Goal: Transaction & Acquisition: Book appointment/travel/reservation

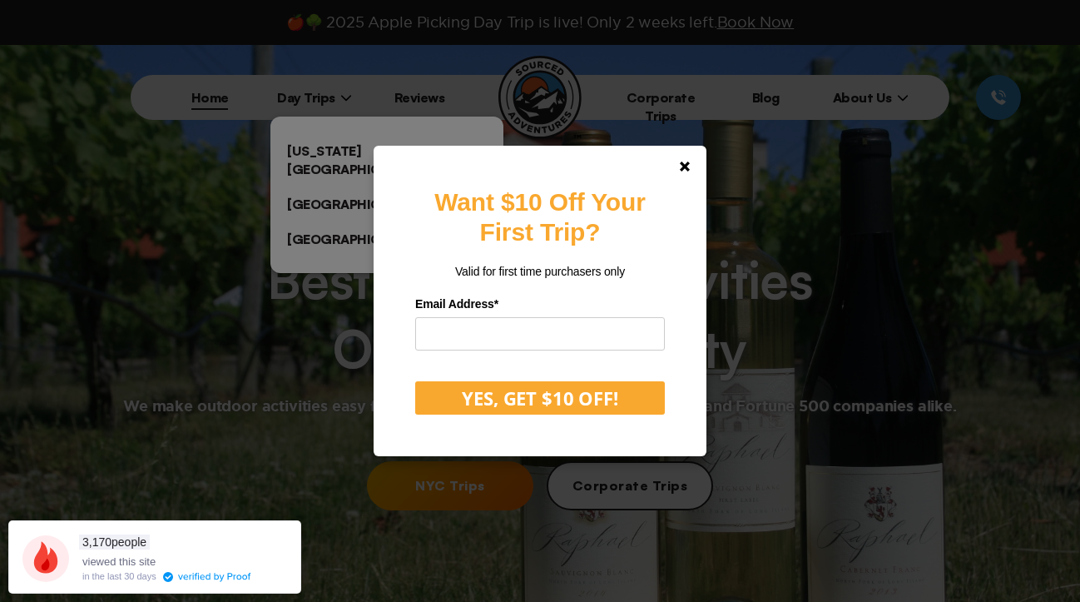
click at [330, 142] on div "Want $10 Off Your First Trip? Valid for first time purchasers only Email Addres…" at bounding box center [540, 301] width 1080 height 602
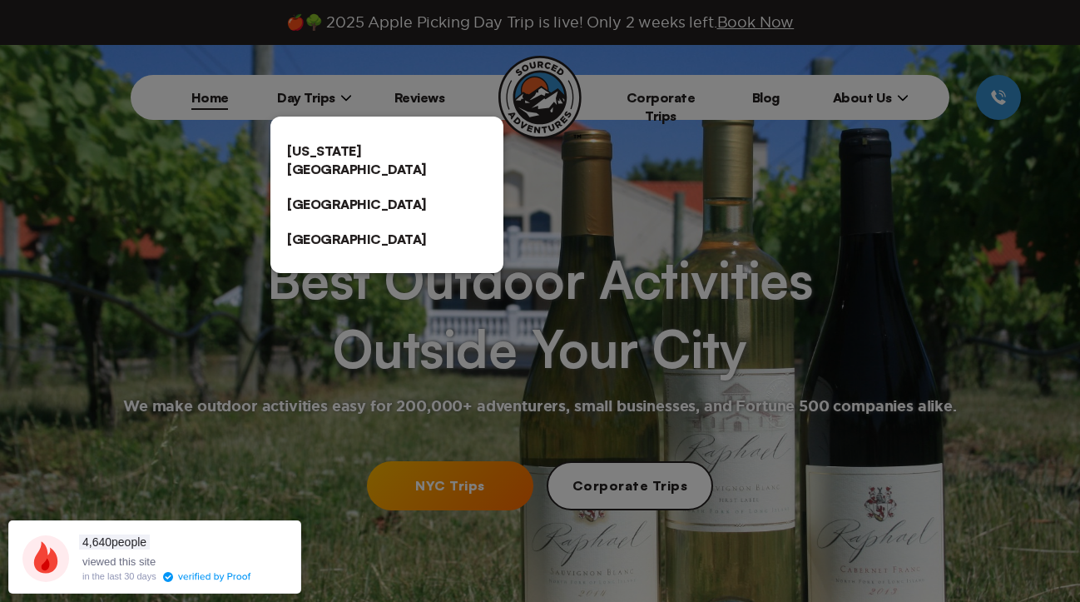
click at [380, 148] on link "[US_STATE][GEOGRAPHIC_DATA]" at bounding box center [387, 159] width 233 height 53
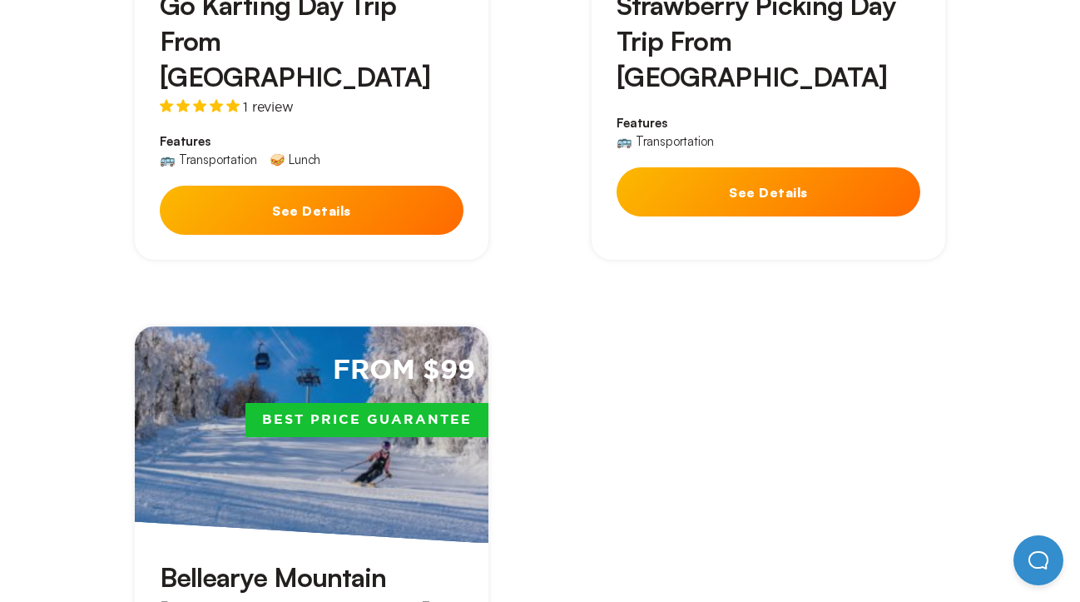
scroll to position [4626, 0]
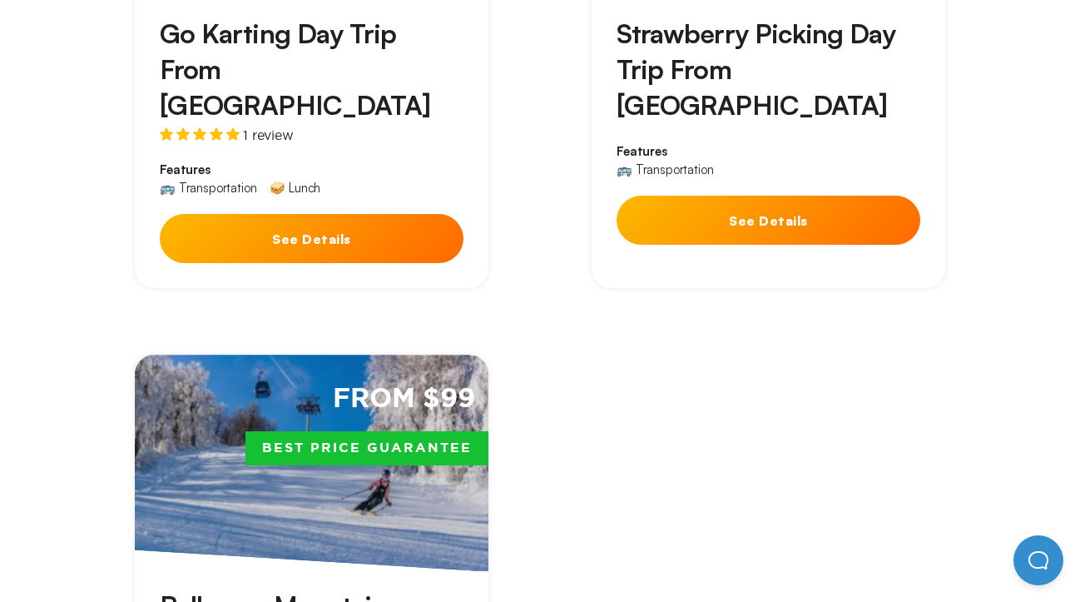
click at [357, 355] on div "From $99 Best Price Guarantee" at bounding box center [312, 463] width 354 height 216
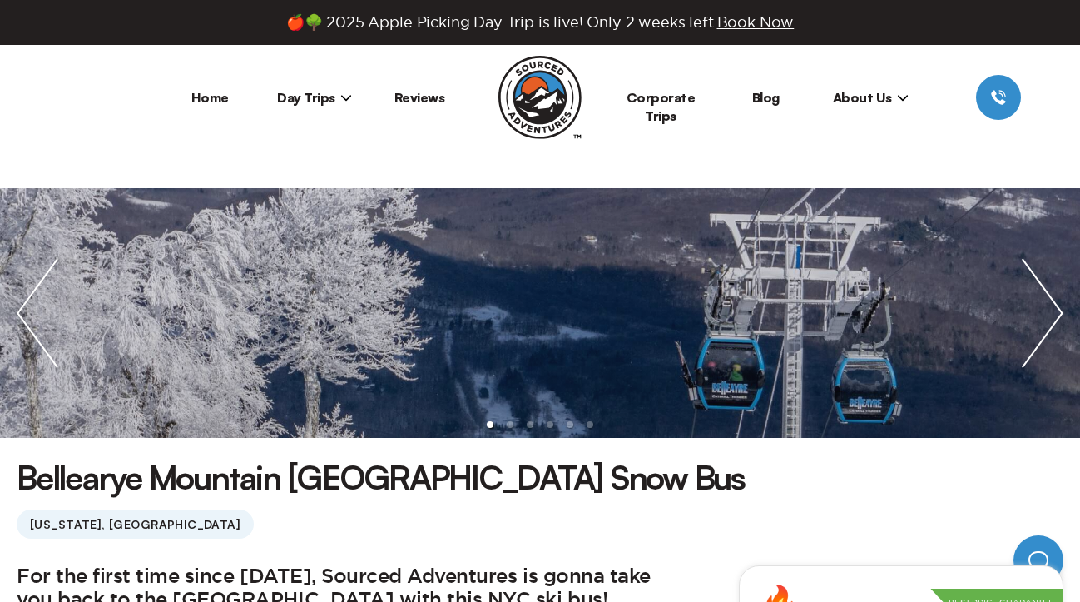
click at [1011, 338] on img "next slide / item" at bounding box center [1043, 313] width 75 height 250
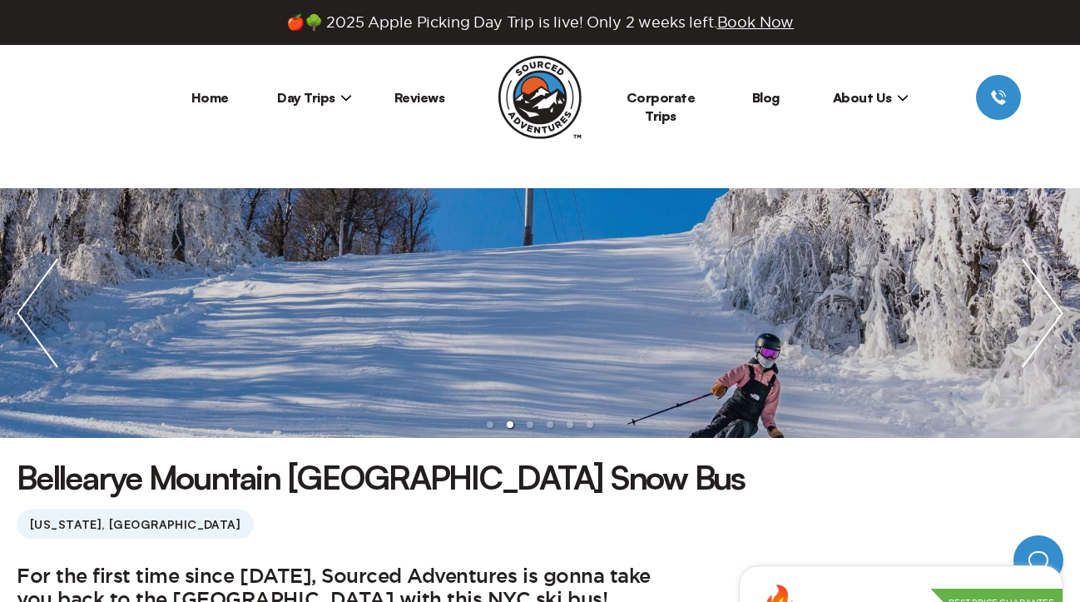
click at [1012, 337] on img "next slide / item" at bounding box center [1043, 313] width 75 height 250
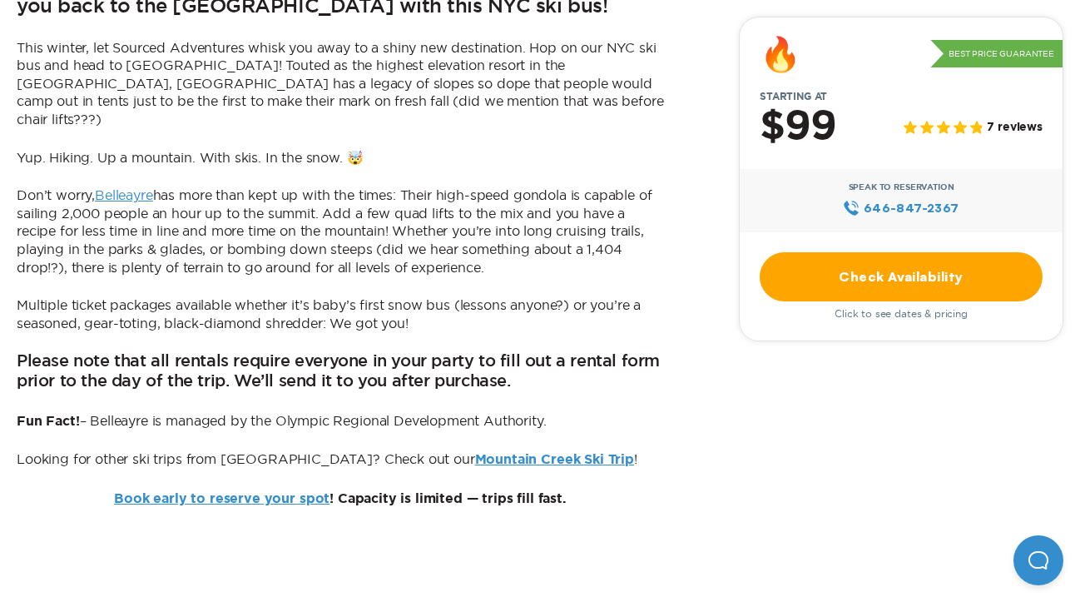
scroll to position [732, 0]
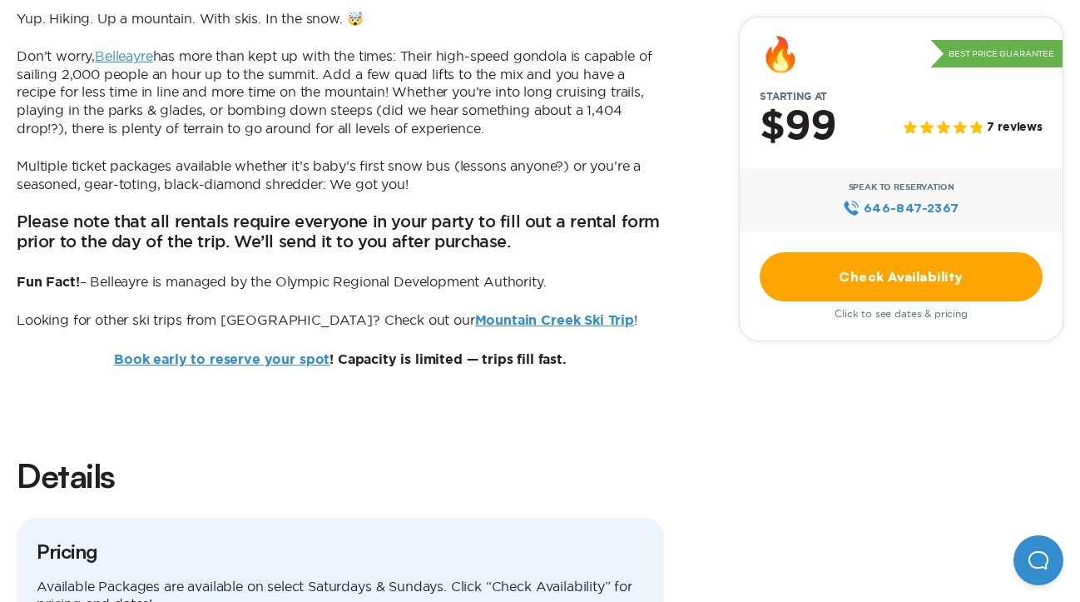
click at [475, 314] on link "Mountain Creek Ski Trip" at bounding box center [554, 320] width 159 height 13
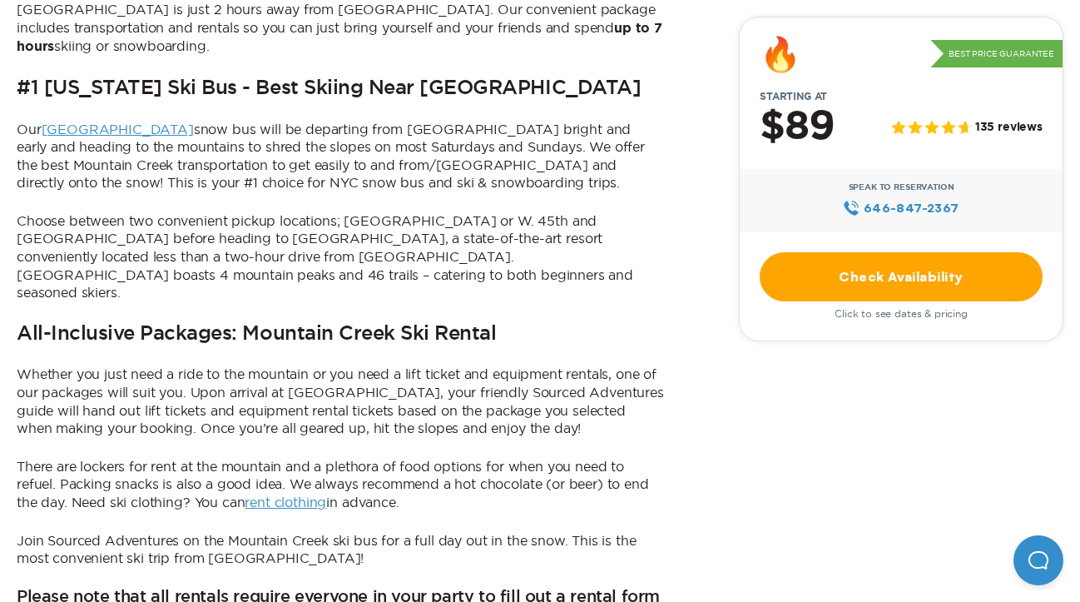
scroll to position [1005, 0]
